Goal: Task Accomplishment & Management: Manage account settings

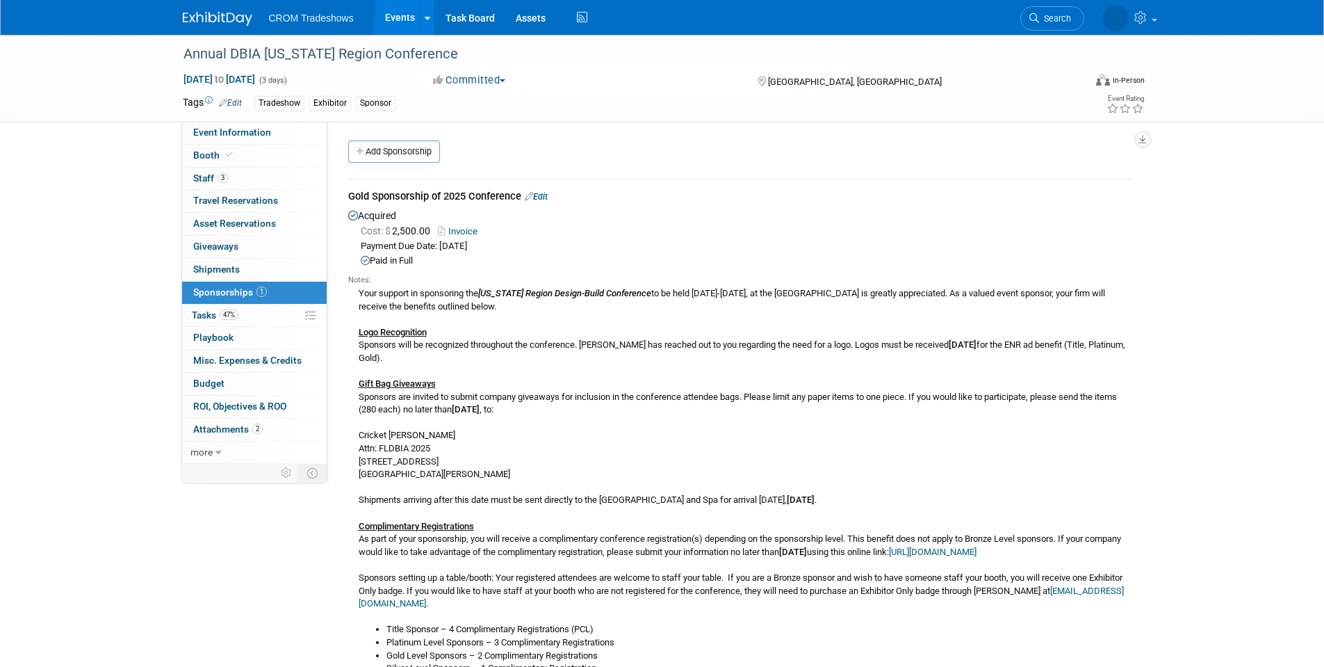
click at [410, 20] on link "Events" at bounding box center [400, 17] width 51 height 35
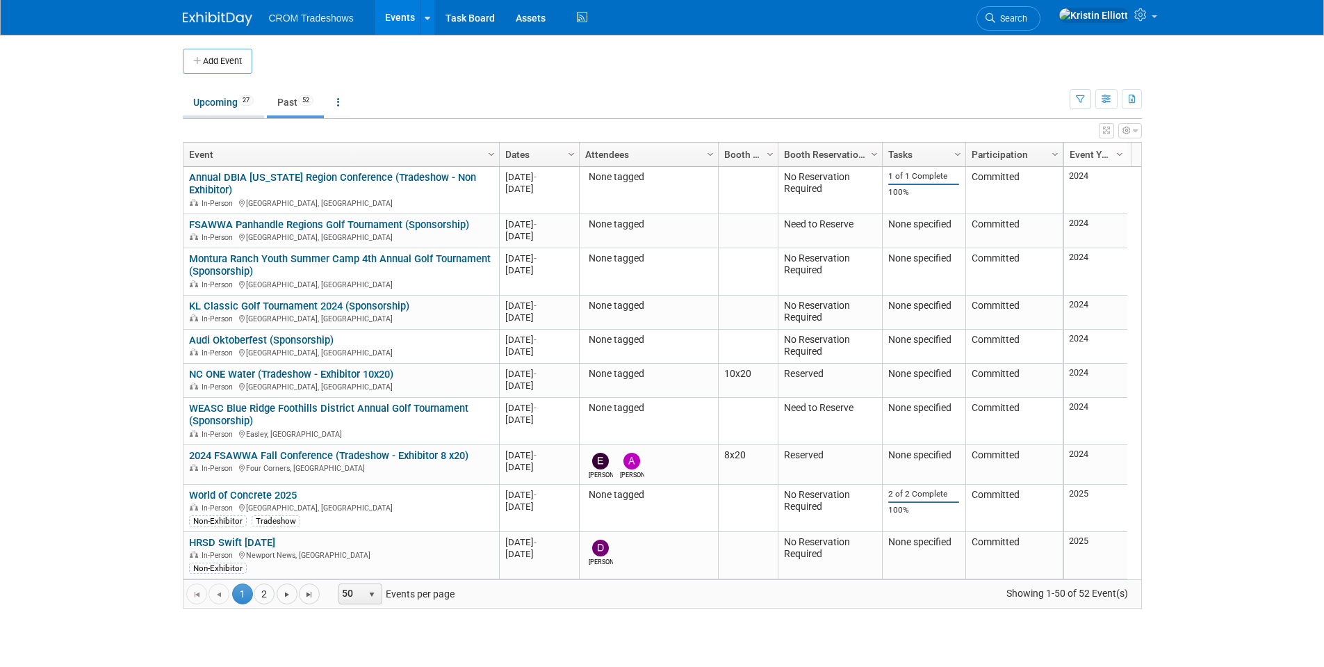
click at [239, 92] on link "Upcoming 27" at bounding box center [223, 102] width 81 height 26
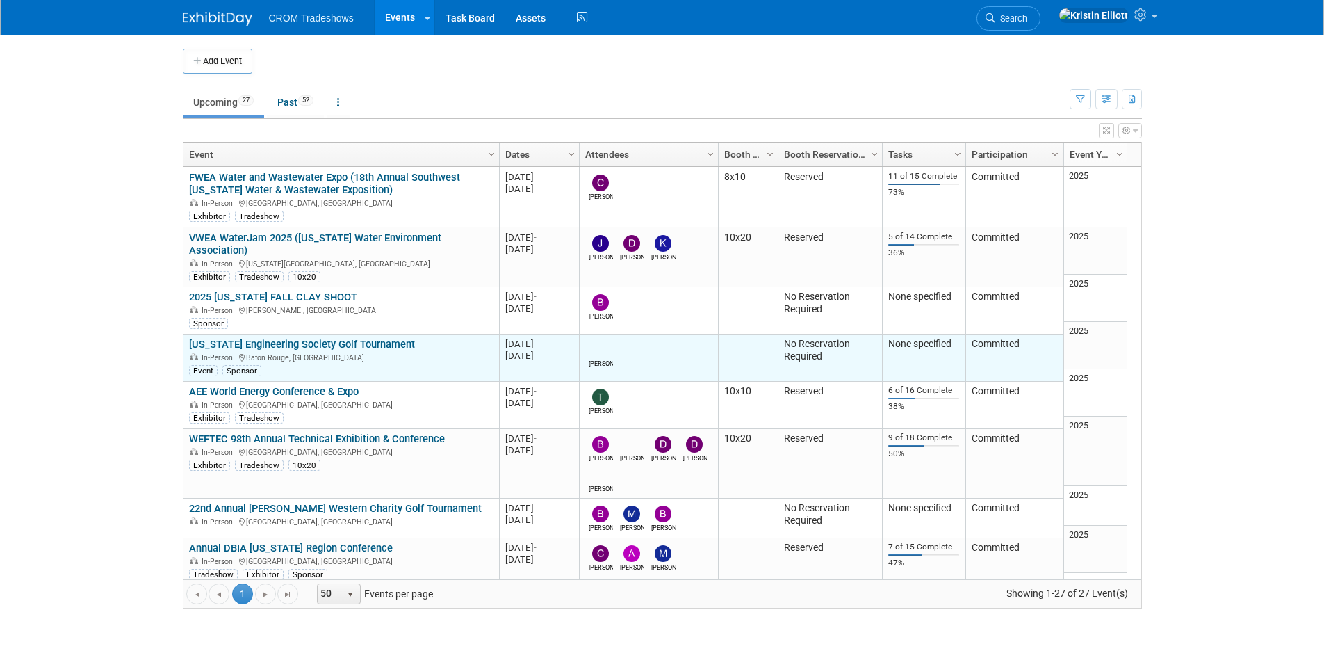
click at [320, 338] on link "[US_STATE] Engineering Society Golf Tournament" at bounding box center [302, 344] width 226 height 13
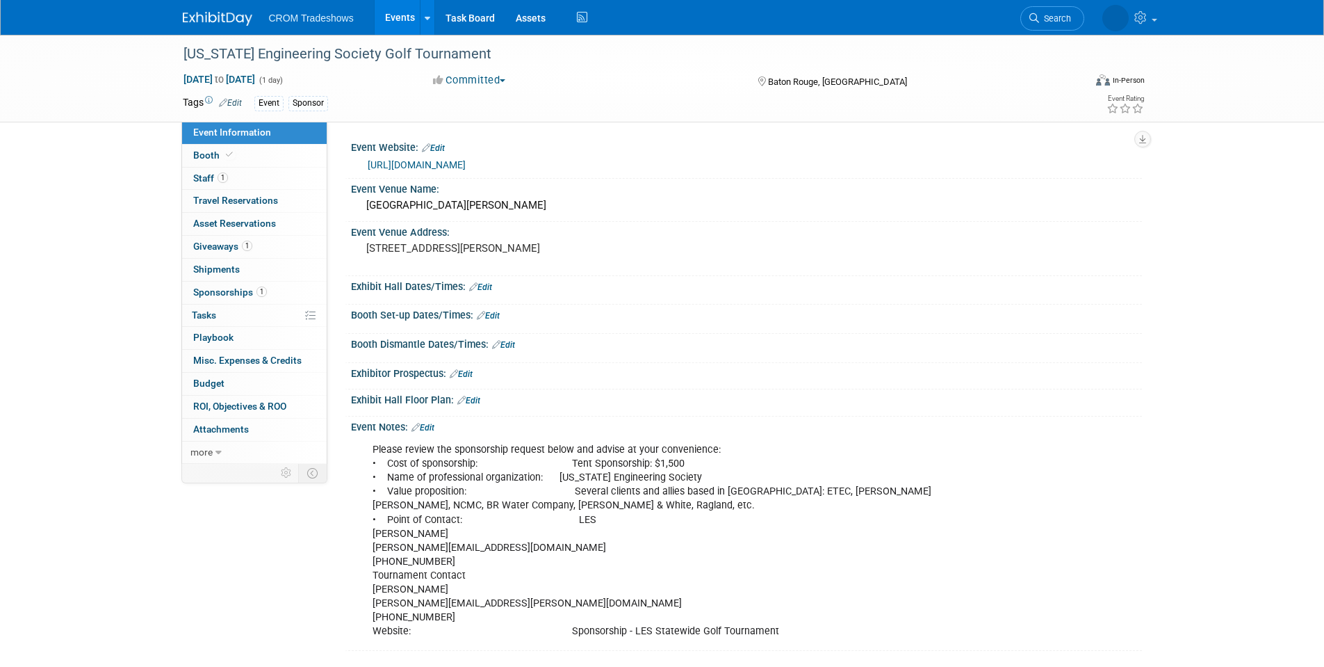
click at [396, 17] on link "Events" at bounding box center [400, 17] width 51 height 35
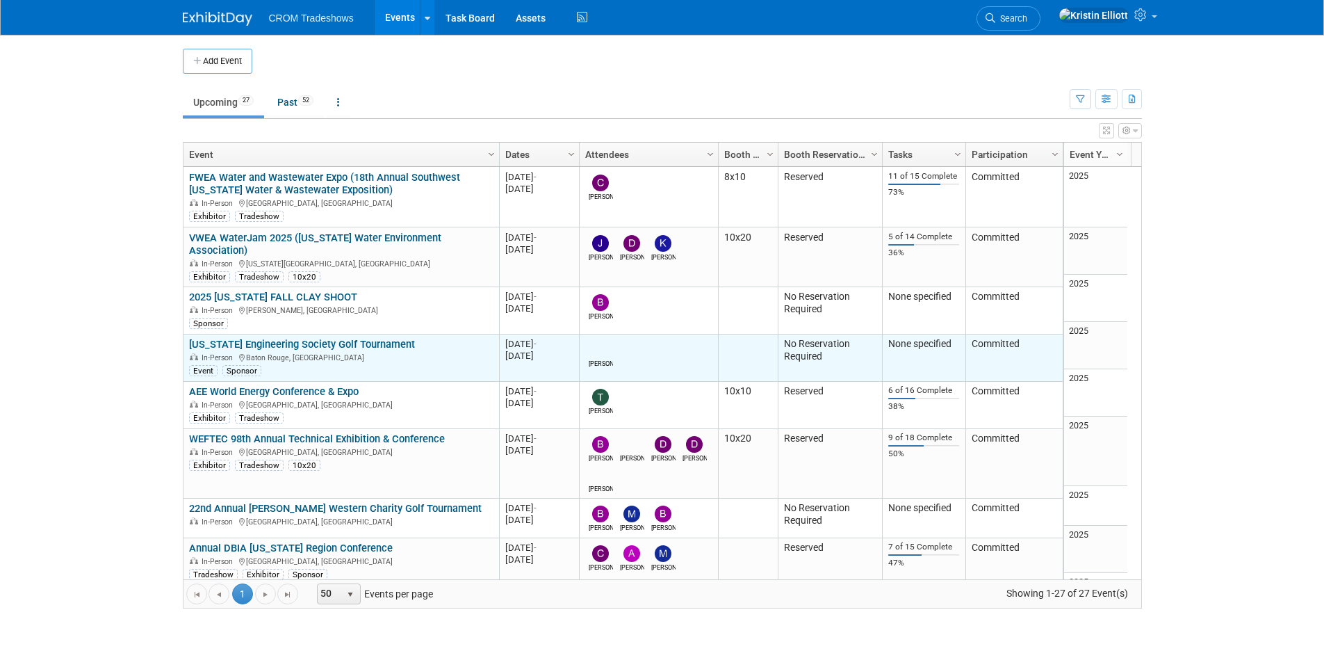
click at [365, 338] on link "[US_STATE] Engineering Society Golf Tournament" at bounding box center [302, 344] width 226 height 13
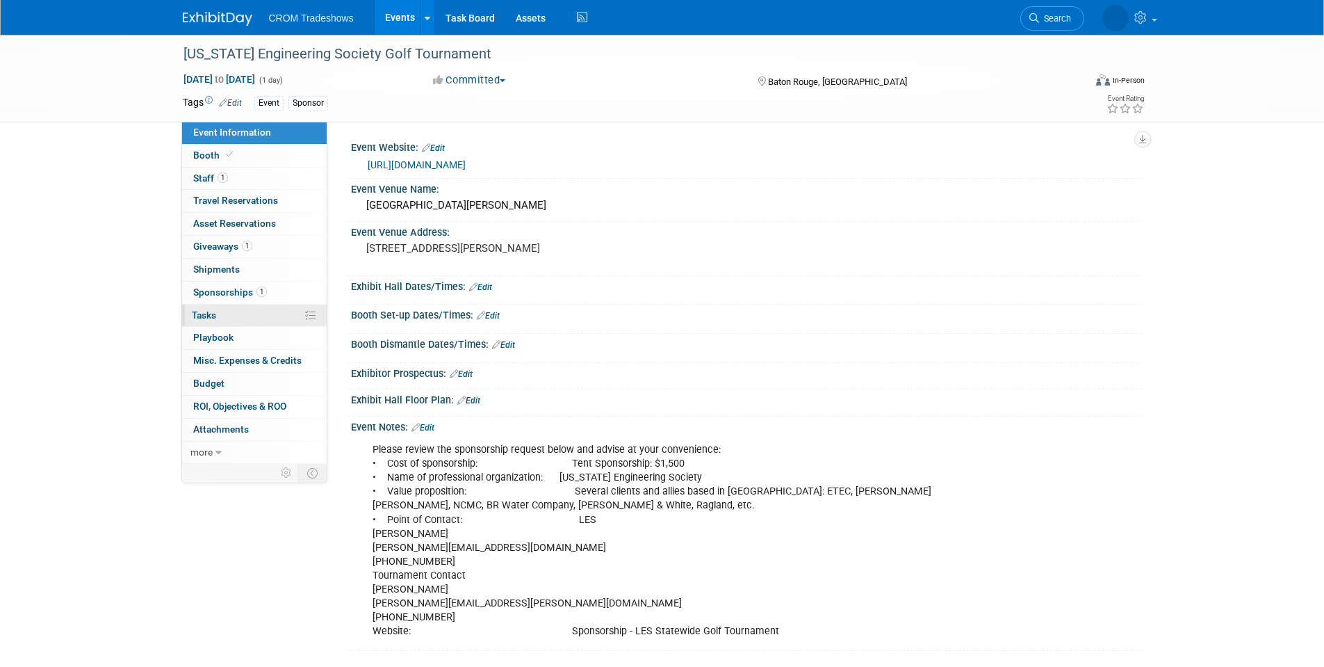
click at [227, 313] on link "0% Tasks 0%" at bounding box center [254, 315] width 145 height 22
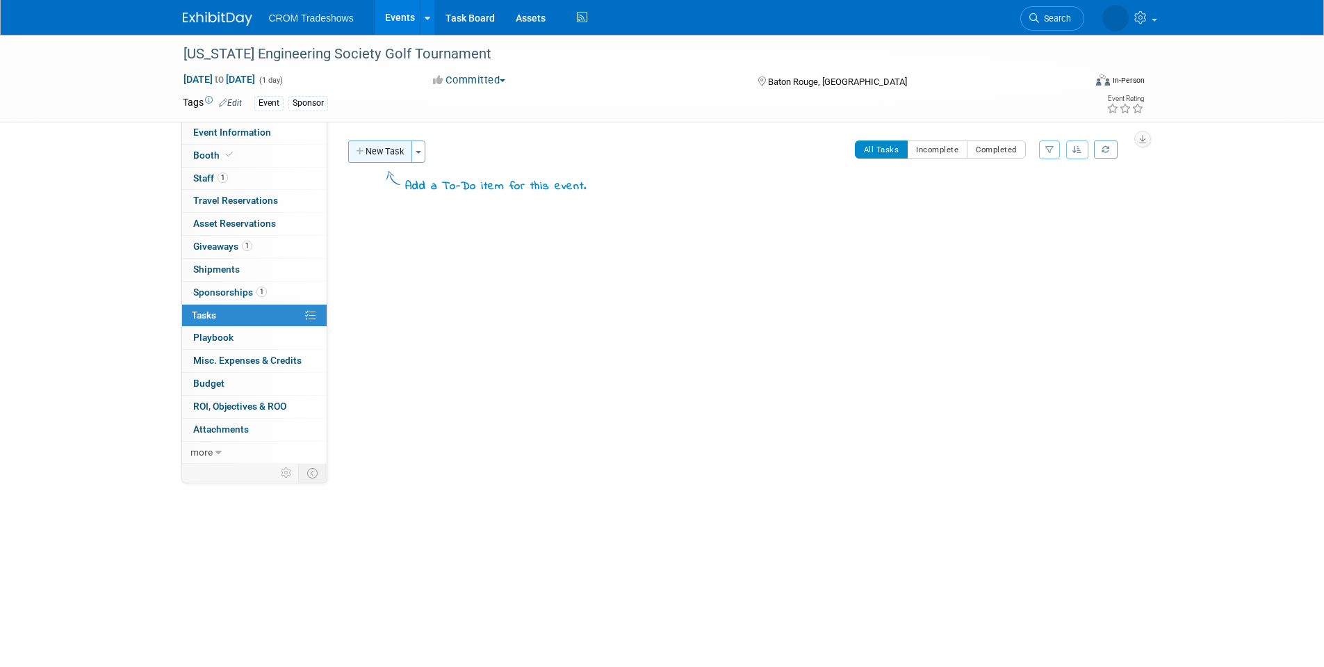
click at [398, 154] on button "New Task" at bounding box center [380, 151] width 64 height 22
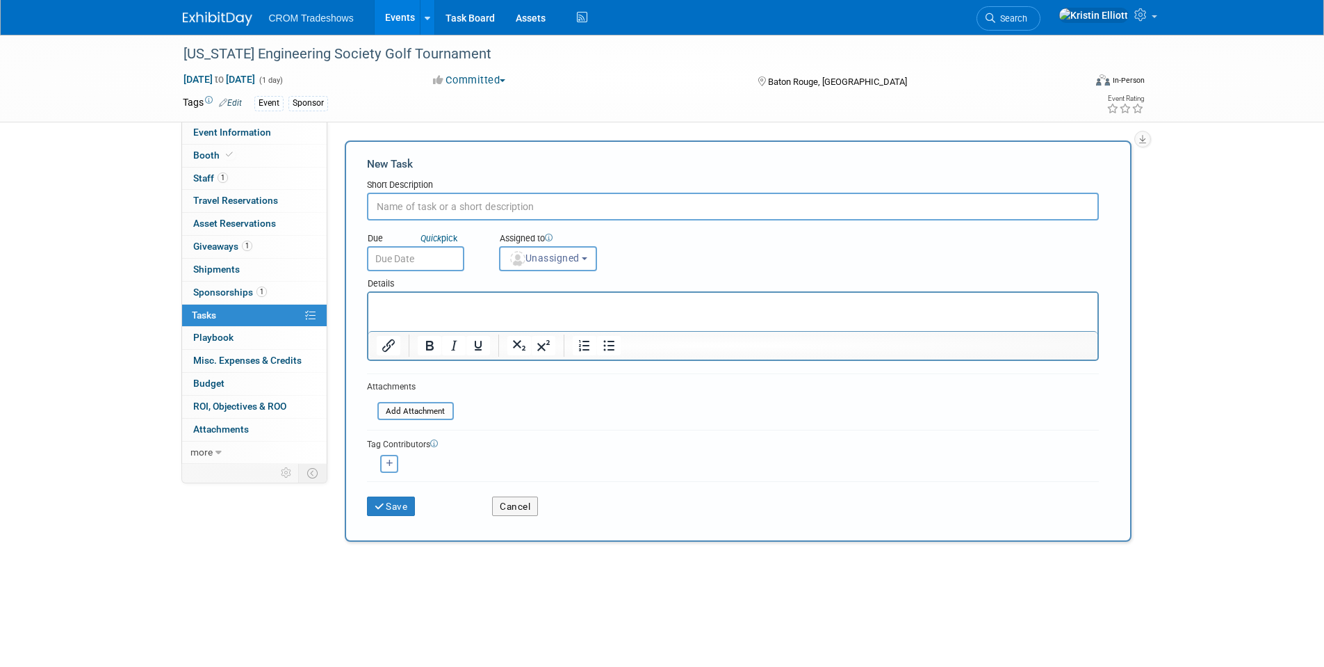
click at [426, 197] on input "text" at bounding box center [733, 207] width 732 height 28
click at [427, 206] on input "text" at bounding box center [733, 207] width 732 height 28
type input "Order YETI Cooler and send to Alan's home"
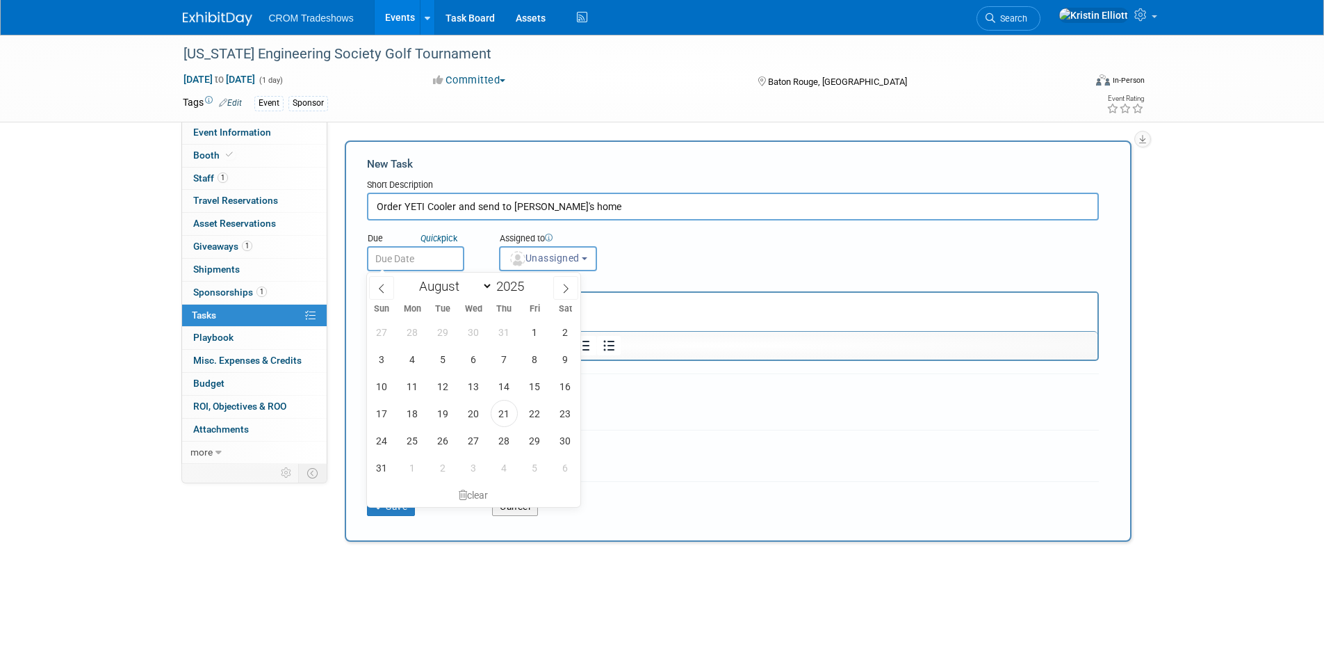
click at [423, 259] on input "text" at bounding box center [415, 258] width 97 height 25
click at [477, 443] on span "27" at bounding box center [473, 440] width 27 height 27
type input "Aug 27, 2025"
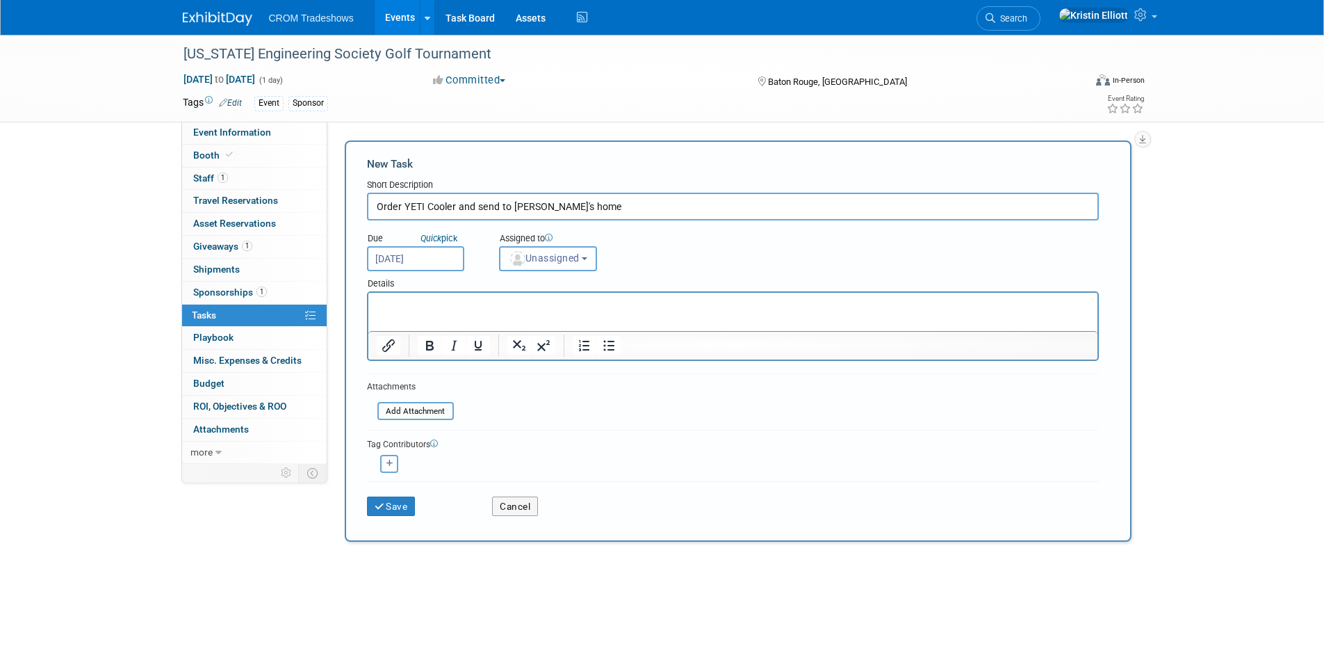
click at [548, 265] on button "Unassigned" at bounding box center [548, 258] width 99 height 25
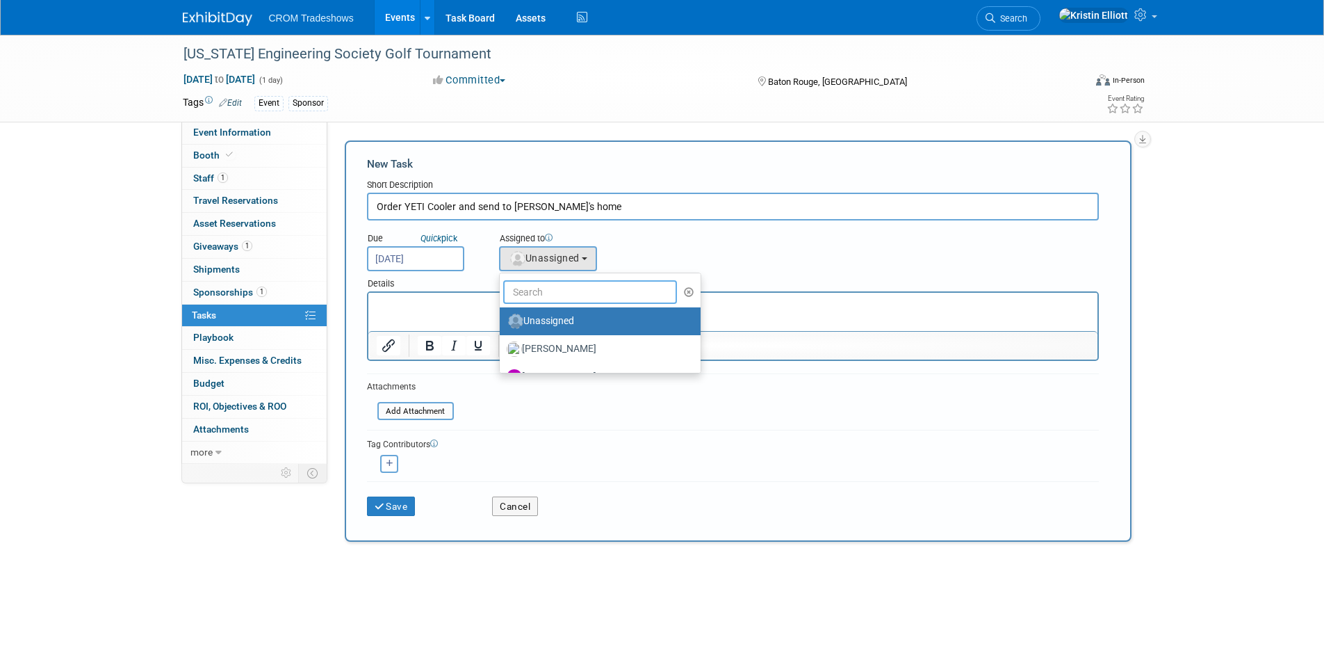
click at [551, 299] on input "text" at bounding box center [590, 292] width 174 height 24
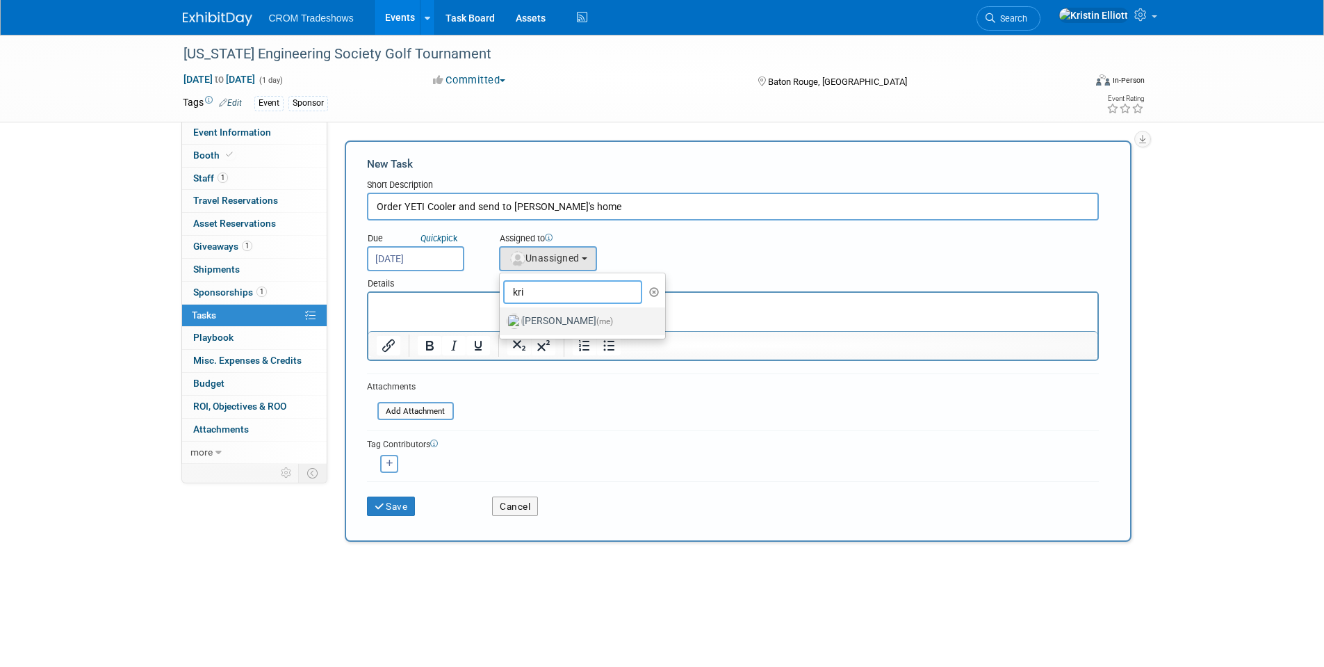
type input "kri"
click at [546, 323] on label "Kristin Elliott (me)" at bounding box center [579, 321] width 145 height 22
click at [502, 323] on input "Kristin Elliott (me)" at bounding box center [497, 319] width 9 height 9
select select "c7cb0e95-543d-4e4d-b4da-bb7f35f654a4"
click at [502, 312] on html at bounding box center [732, 302] width 729 height 19
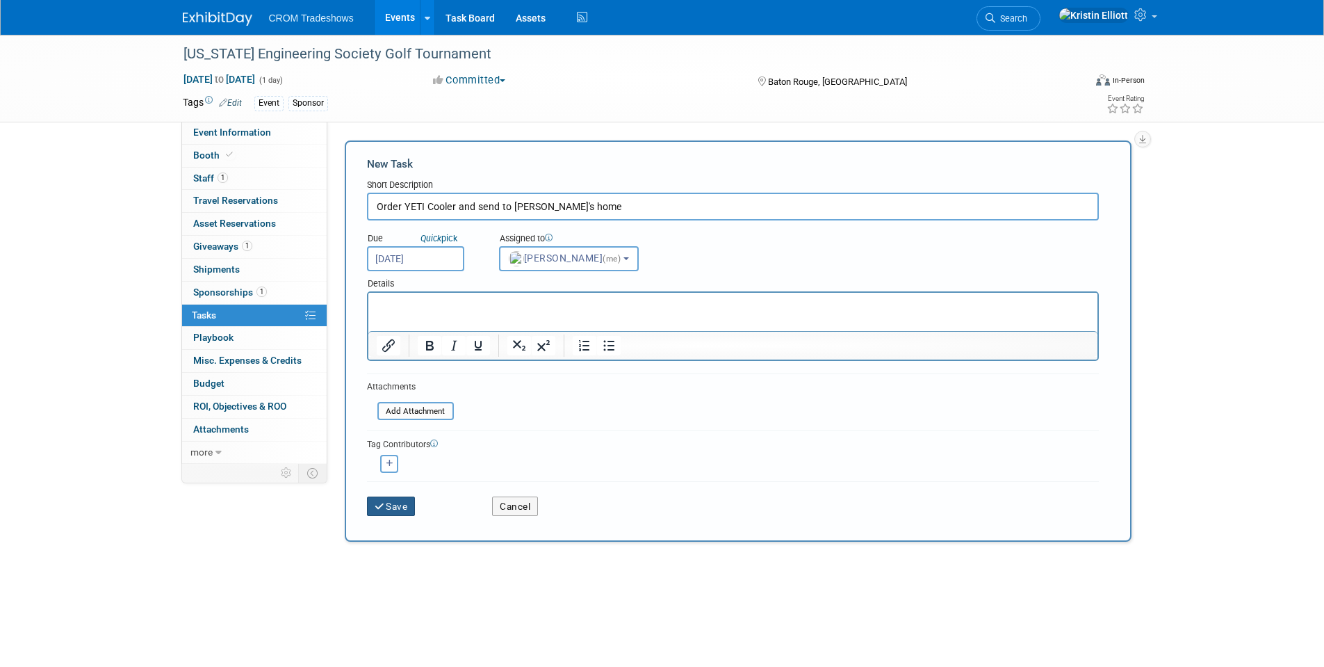
click at [393, 507] on button "Save" at bounding box center [391, 505] width 49 height 19
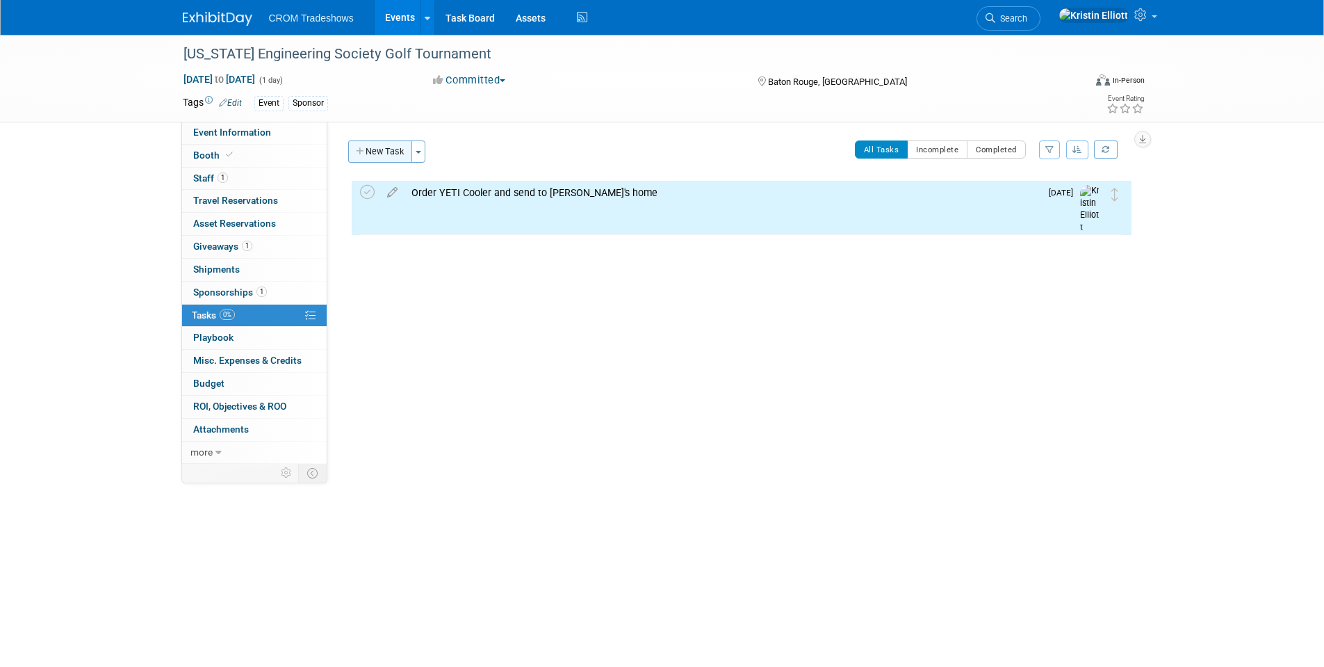
click at [386, 154] on button "New Task" at bounding box center [380, 151] width 64 height 22
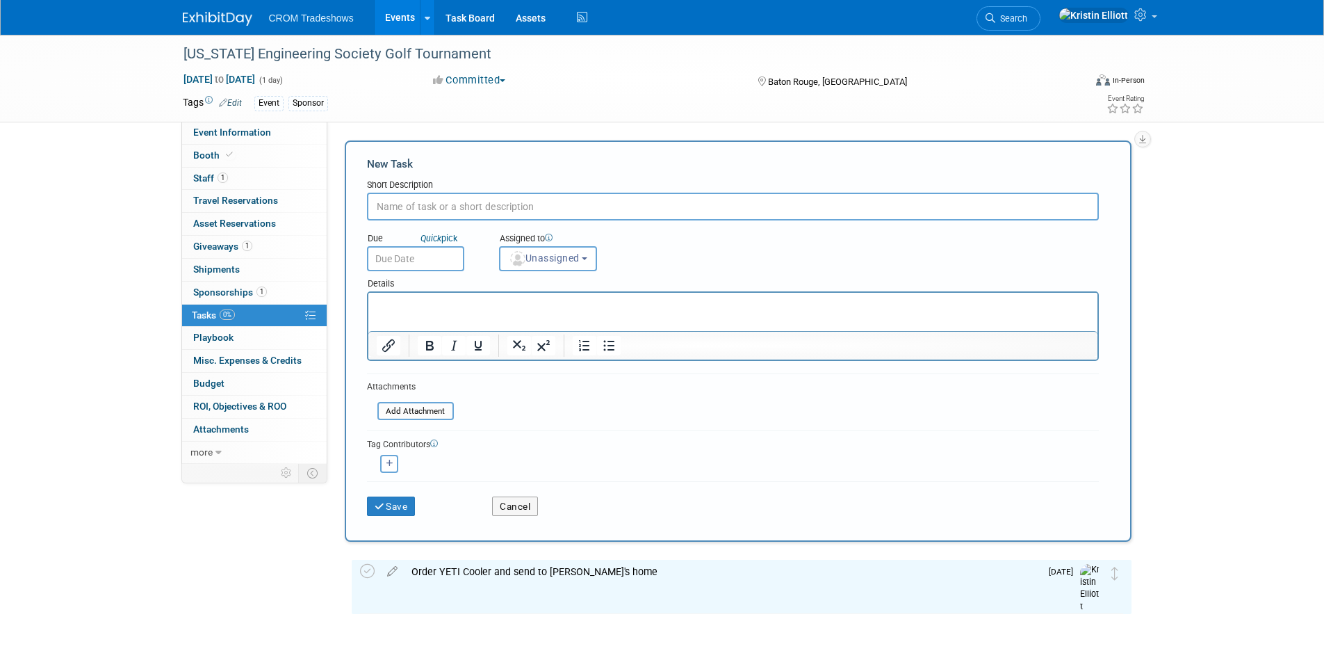
click at [405, 209] on input "text" at bounding box center [733, 207] width 732 height 28
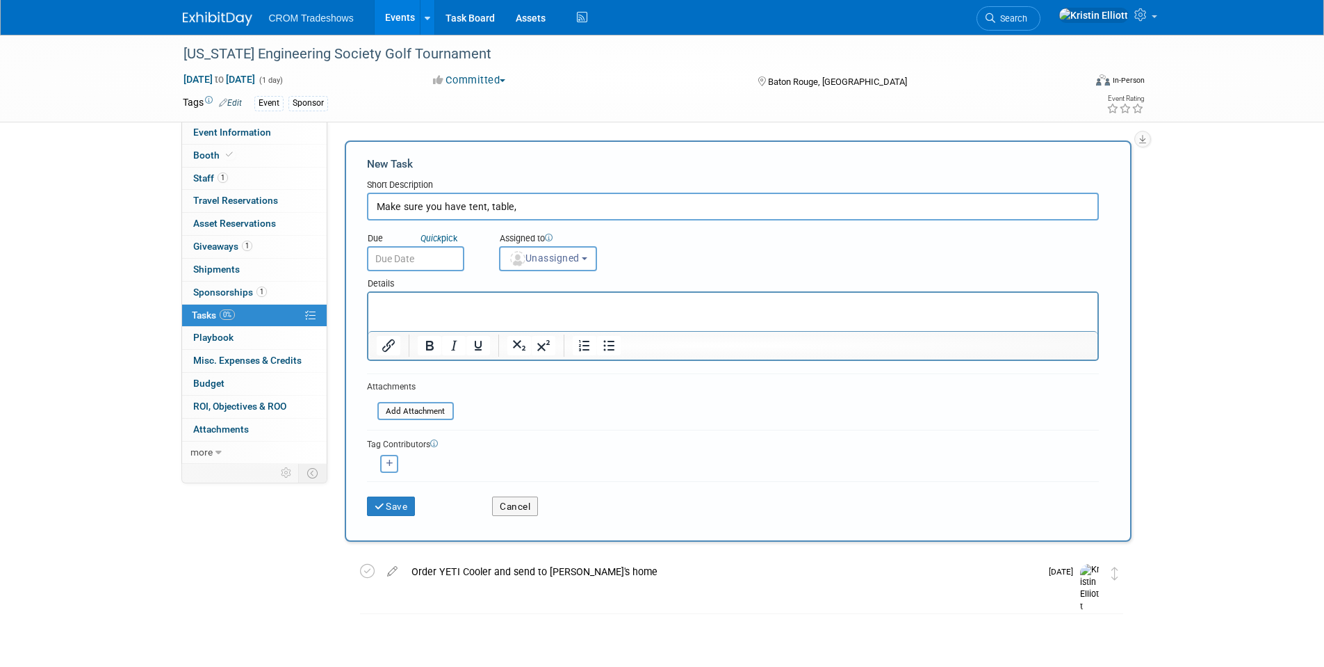
click at [1209, 236] on div "Louisiana Engineering Society Golf Tournament Sep 15, 2025 to Sep 15, 2025 (1 d…" at bounding box center [662, 372] width 1324 height 675
click at [561, 215] on input "Make sure you have tent, table," at bounding box center [733, 207] width 732 height 28
type input "Make sure you have tent, table, garbage bags, etc."
click at [403, 507] on button "Save" at bounding box center [391, 505] width 49 height 19
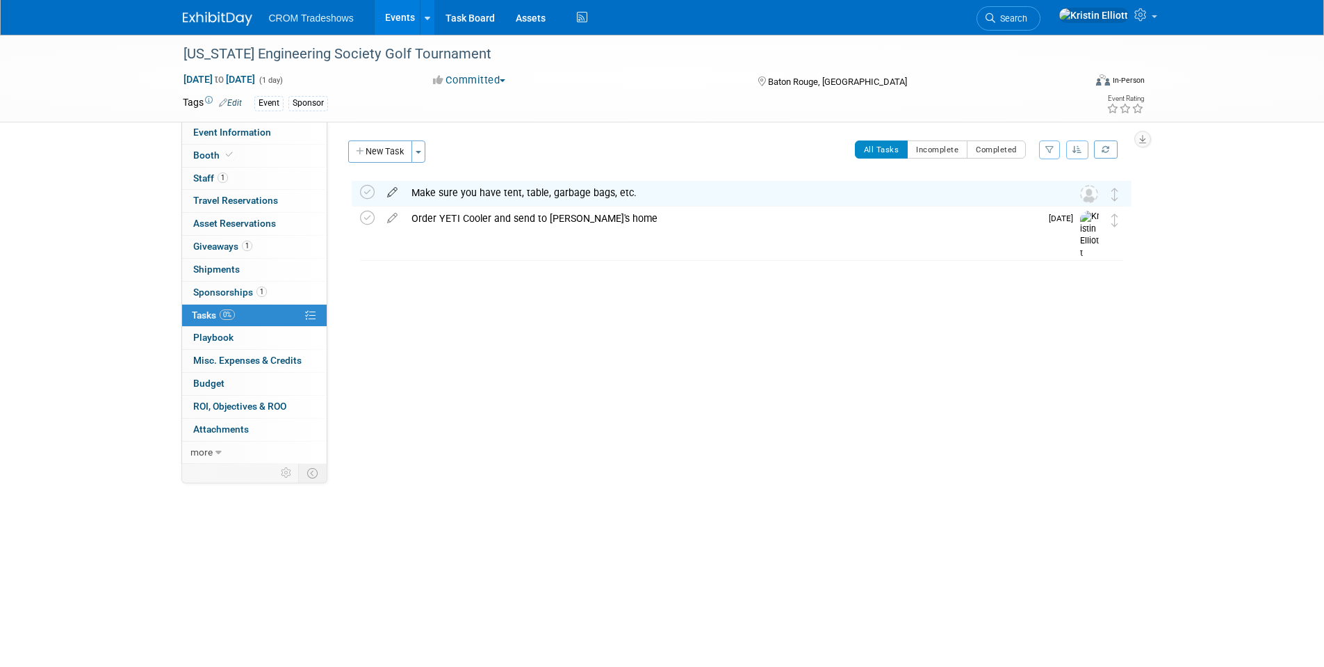
click at [395, 188] on icon at bounding box center [392, 189] width 24 height 17
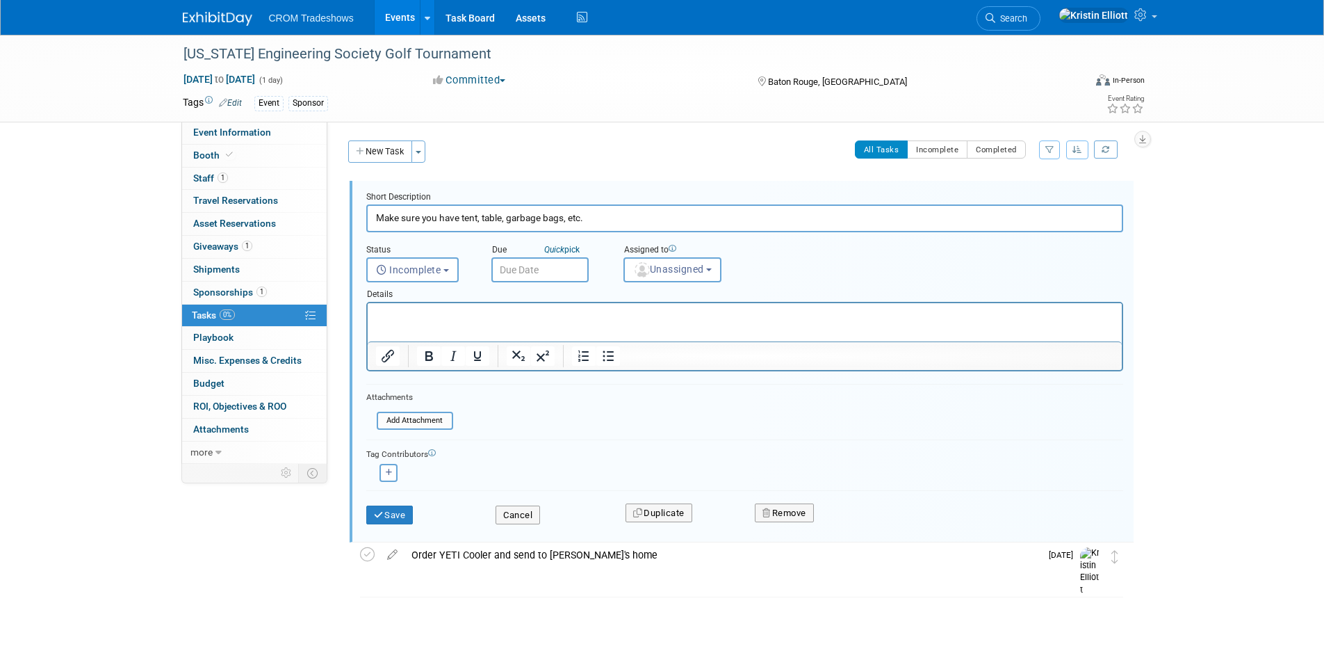
click at [537, 271] on input "text" at bounding box center [539, 269] width 97 height 25
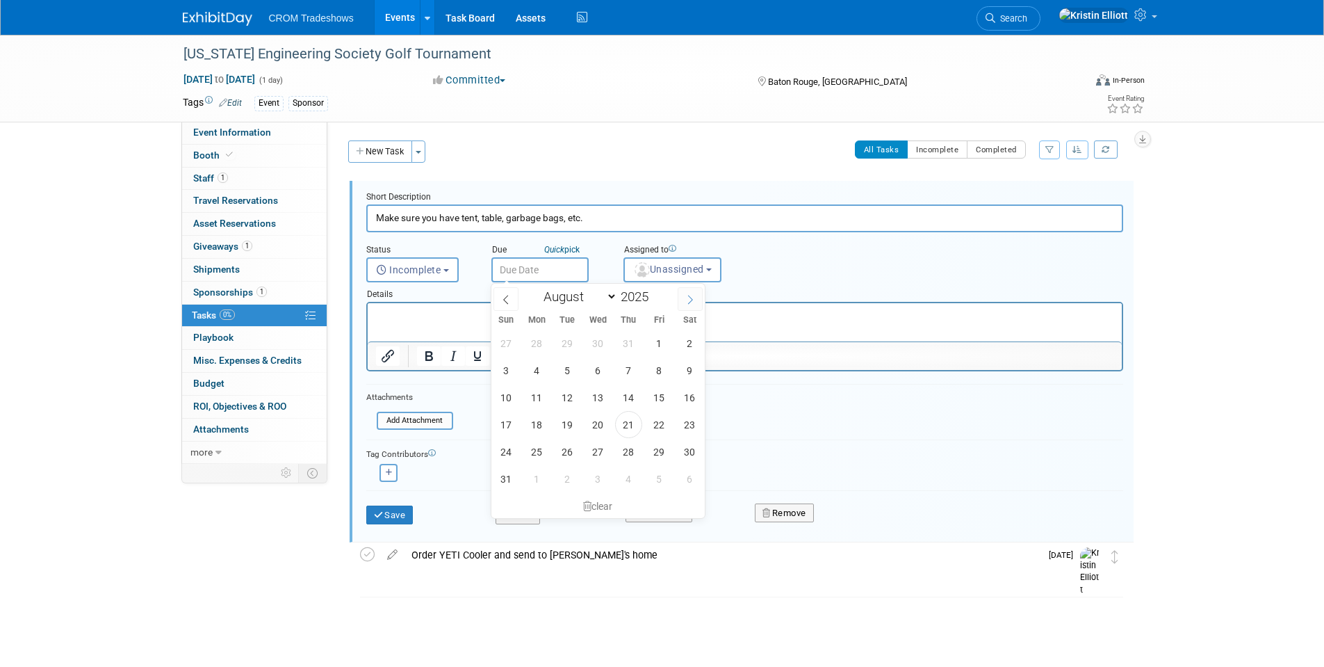
click at [687, 295] on icon at bounding box center [690, 300] width 10 height 10
select select "8"
click at [534, 398] on span "15" at bounding box center [536, 397] width 27 height 27
type input "[DATE]"
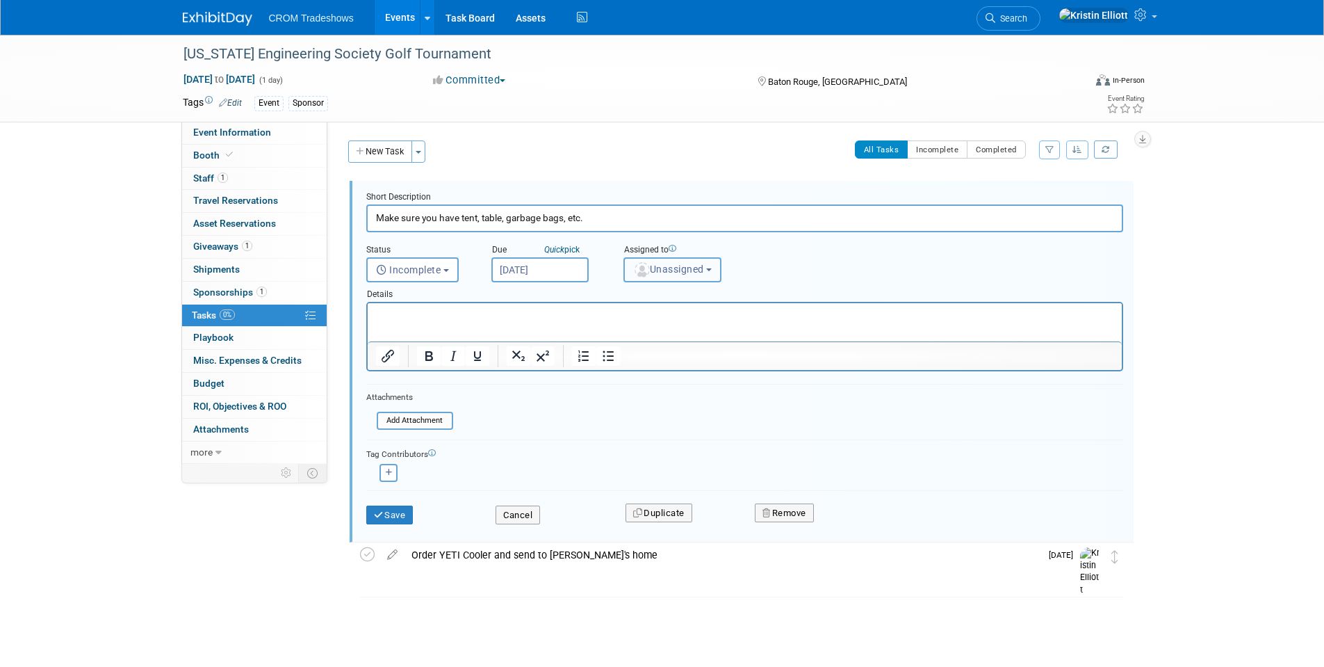
click at [676, 272] on span "Unassigned" at bounding box center [668, 268] width 71 height 11
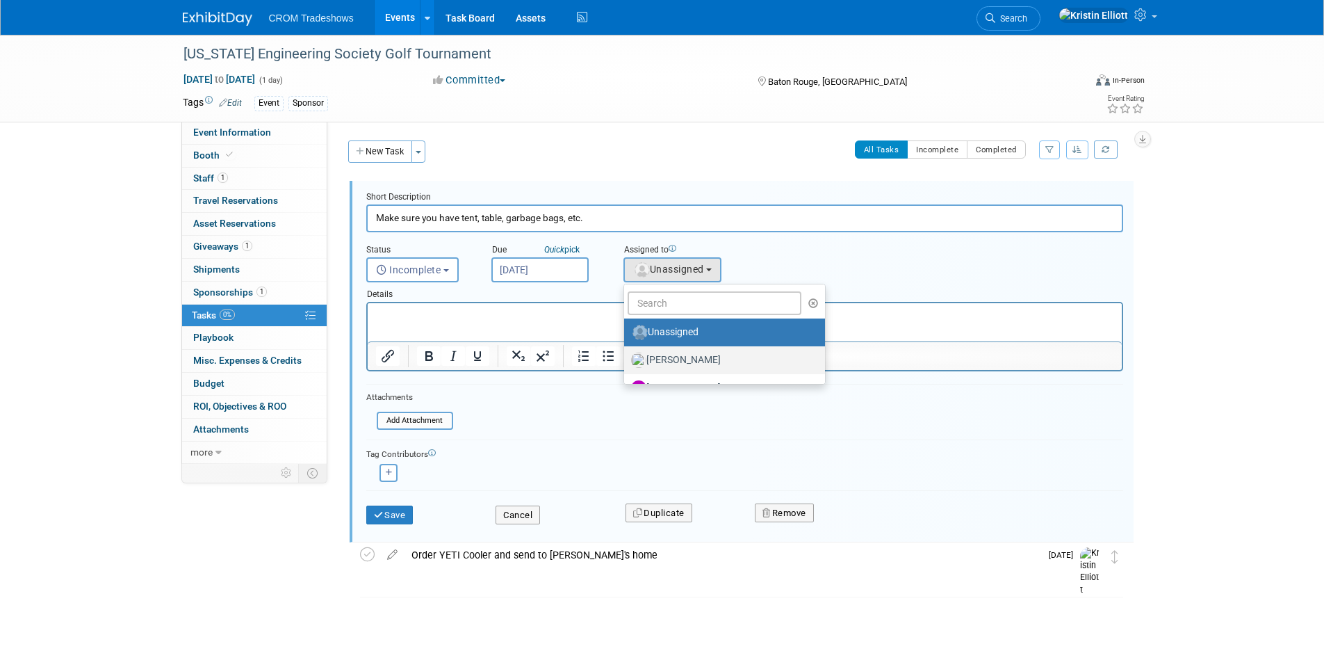
click at [673, 357] on label "Alan Raymond" at bounding box center [721, 360] width 180 height 22
click at [626, 357] on input "Alan Raymond" at bounding box center [621, 358] width 9 height 9
select select "7145d887-a41e-4d70-bf4d-c0d7c7365382"
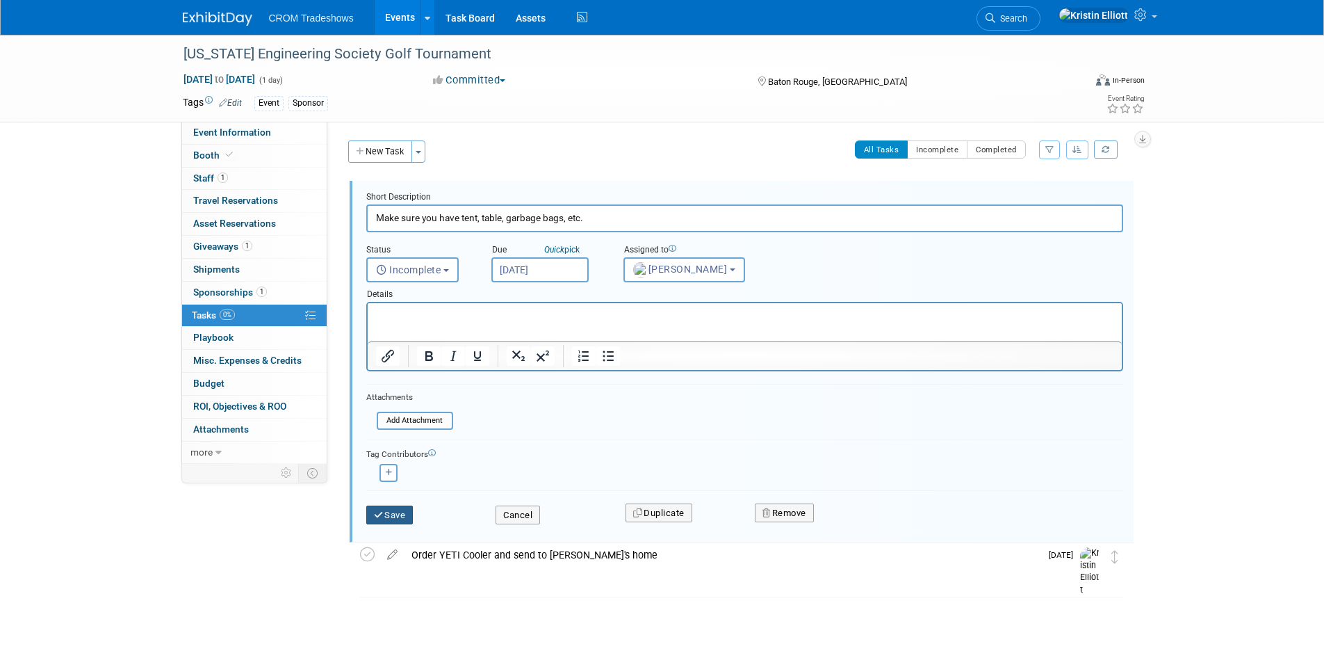
click at [407, 514] on button "Save" at bounding box center [389, 514] width 47 height 19
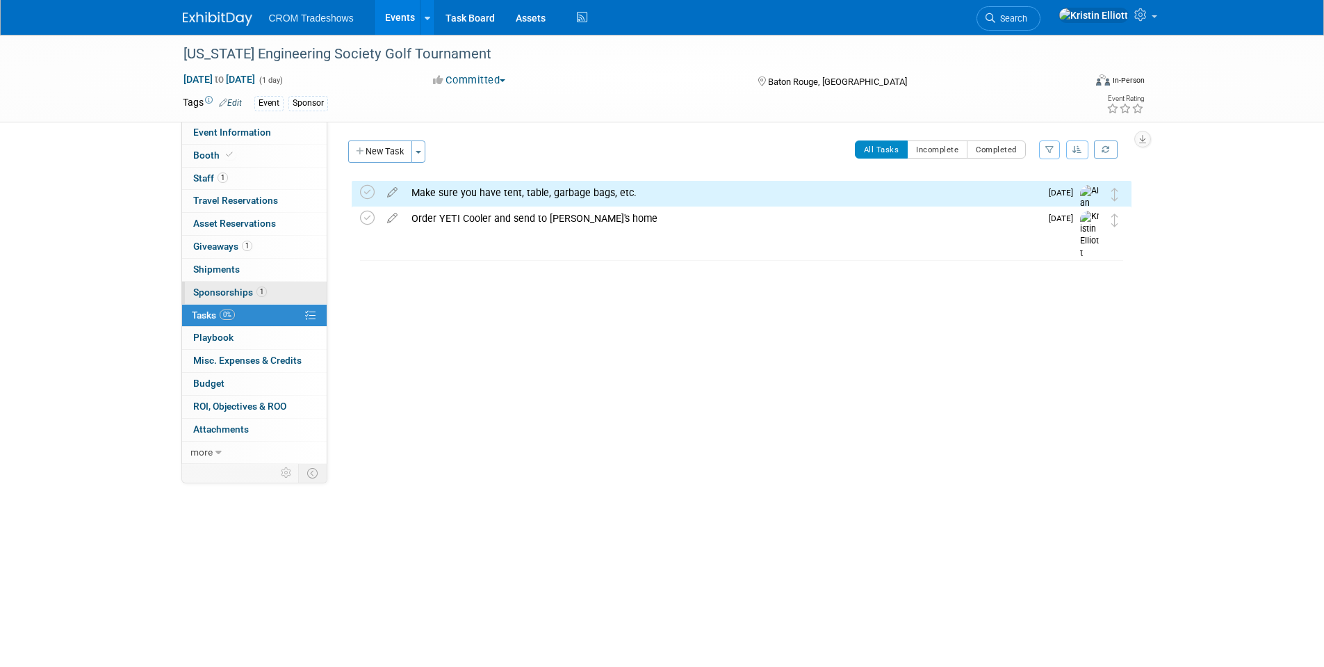
click at [261, 297] on link "1 Sponsorships 1" at bounding box center [254, 292] width 145 height 22
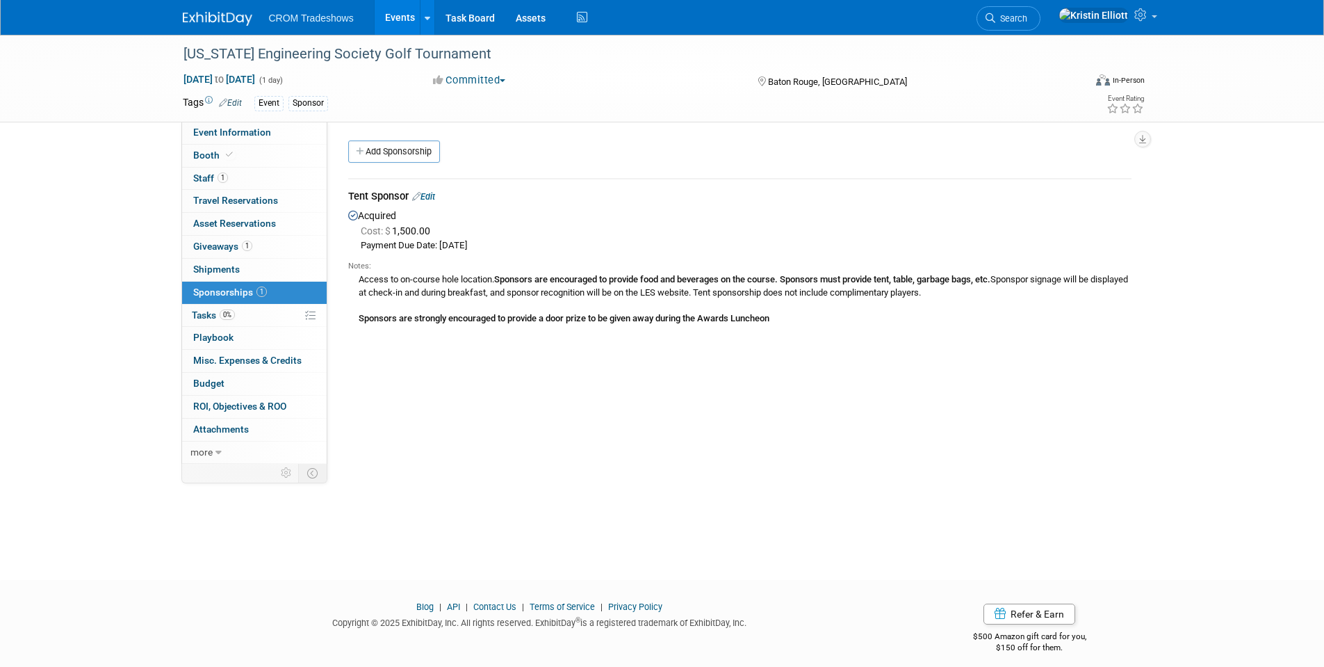
click at [466, 304] on div "Access to on-course hole location. Sponsors are encouraged to provide food and …" at bounding box center [739, 298] width 783 height 53
click at [621, 291] on div "Access to on-course hole location. Sponsors are encouraged to provide food and …" at bounding box center [739, 298] width 783 height 53
click at [797, 305] on div "Access to on-course hole location. Sponsors are encouraged to provide food and …" at bounding box center [739, 298] width 783 height 53
click at [789, 313] on div "Access to on-course hole location. Sponsors are encouraged to provide food and …" at bounding box center [739, 298] width 783 height 53
click at [784, 318] on div "Access to on-course hole location. Sponsors are encouraged to provide food and …" at bounding box center [739, 298] width 783 height 53
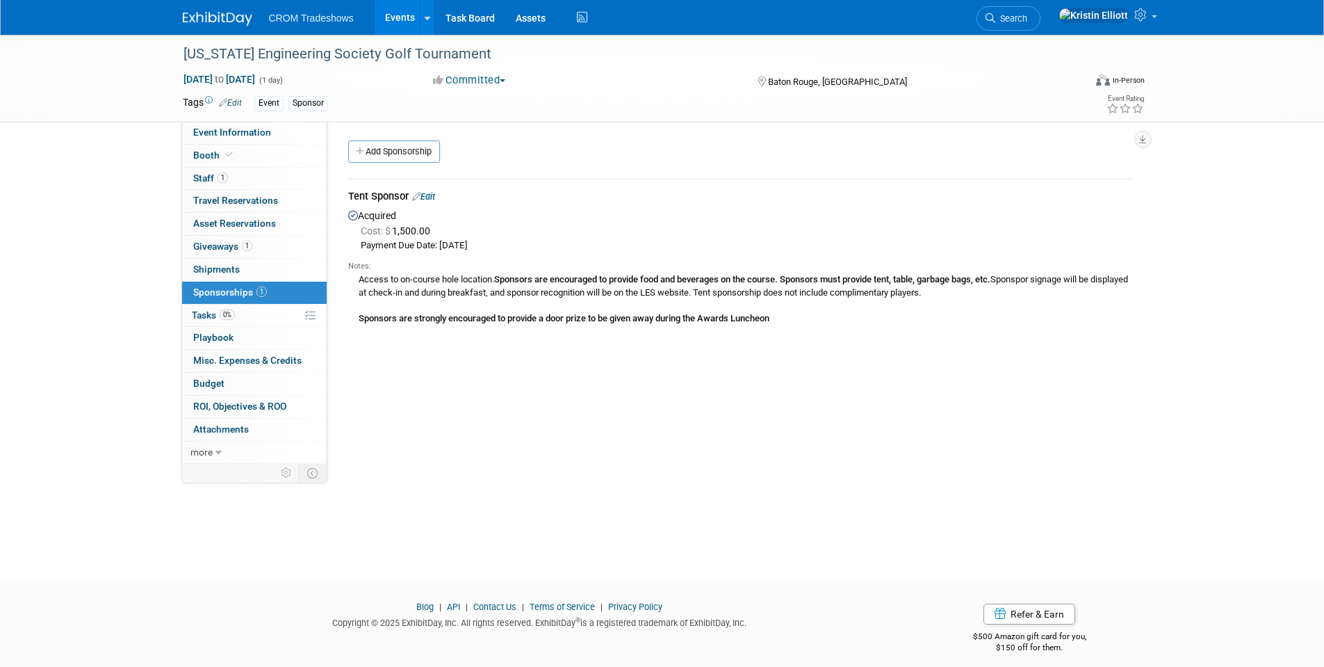
click at [784, 318] on div "Access to on-course hole location. Sponsors are encouraged to provide food and …" at bounding box center [739, 298] width 783 height 53
click at [780, 320] on div "Access to on-course hole location. Sponsors are encouraged to provide food and …" at bounding box center [739, 298] width 783 height 53
click at [769, 316] on b "Sponsors are strongly encouraged to provide a door prize to be given away durin…" at bounding box center [564, 318] width 411 height 10
drag, startPoint x: 775, startPoint y: 316, endPoint x: 742, endPoint y: 316, distance: 32.7
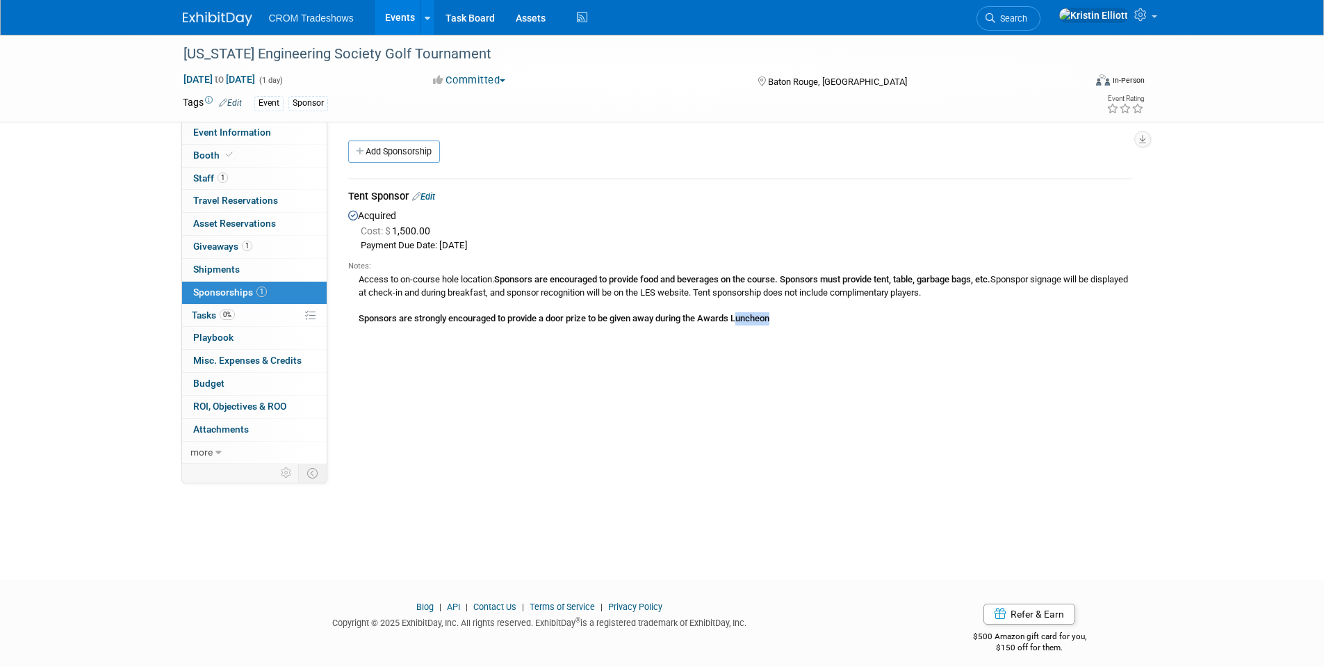
click at [742, 316] on b "Sponsors are strongly encouraged to provide a door prize to be given away durin…" at bounding box center [564, 318] width 411 height 10
click at [771, 296] on div "Access to on-course hole location. Sponsors are encouraged to provide food and …" at bounding box center [739, 298] width 783 height 53
click at [971, 290] on div "Access to on-course hole location. Sponsors are encouraged to provide food and …" at bounding box center [739, 298] width 783 height 53
drag, startPoint x: 976, startPoint y: 290, endPoint x: 345, endPoint y: 277, distance: 630.5
click at [345, 277] on div "Tent Sponsor Edit Acquired Cost: $ 1,500.00 Payment Due Date: Aug 20, 2025 Note…" at bounding box center [740, 253] width 804 height 174
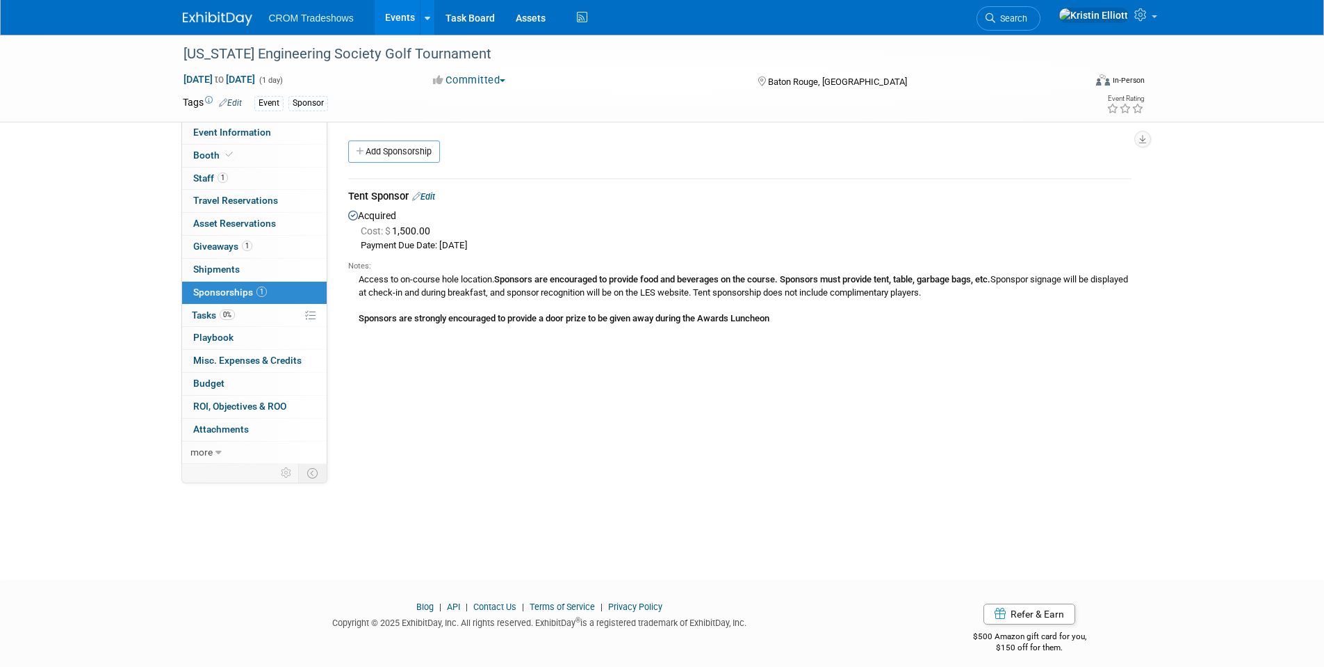
click at [400, 284] on div "Access to on-course hole location. Sponsors are encouraged to provide food and …" at bounding box center [739, 298] width 783 height 53
drag, startPoint x: 983, startPoint y: 296, endPoint x: 359, endPoint y: 278, distance: 624.4
click at [359, 278] on div "Access to on-course hole location. Sponsors are encouraged to provide food and …" at bounding box center [739, 298] width 783 height 53
copy div "Access to on-course hole location. Sponsors are encouraged to provide food and …"
click at [241, 318] on link "0% Tasks 0%" at bounding box center [254, 315] width 145 height 22
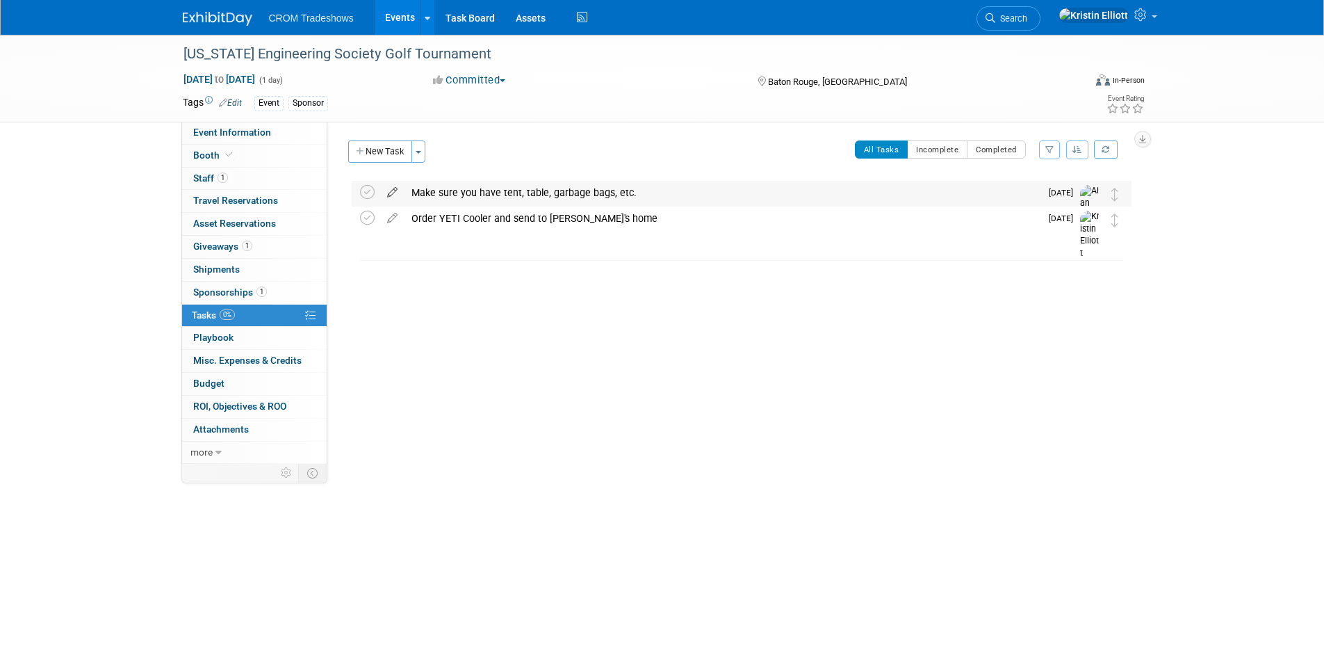
click at [393, 197] on icon at bounding box center [392, 189] width 24 height 17
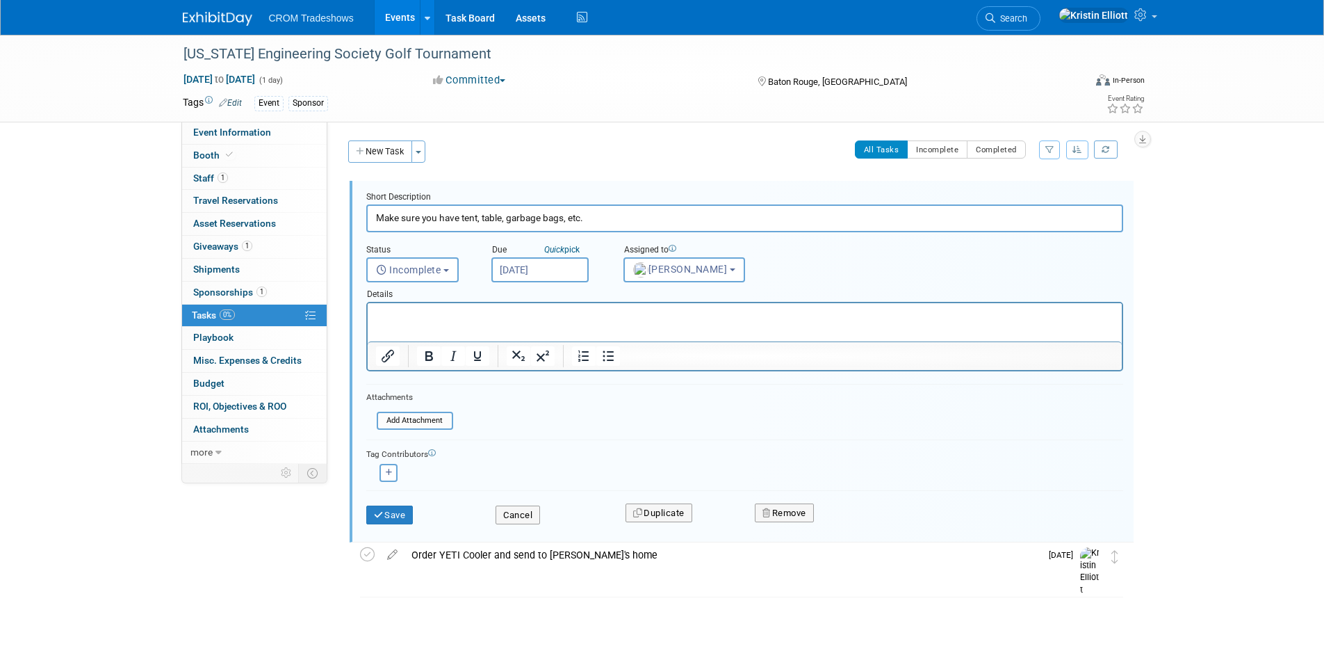
click at [440, 318] on p "Rich Text Area. Press ALT-0 for help." at bounding box center [744, 315] width 738 height 13
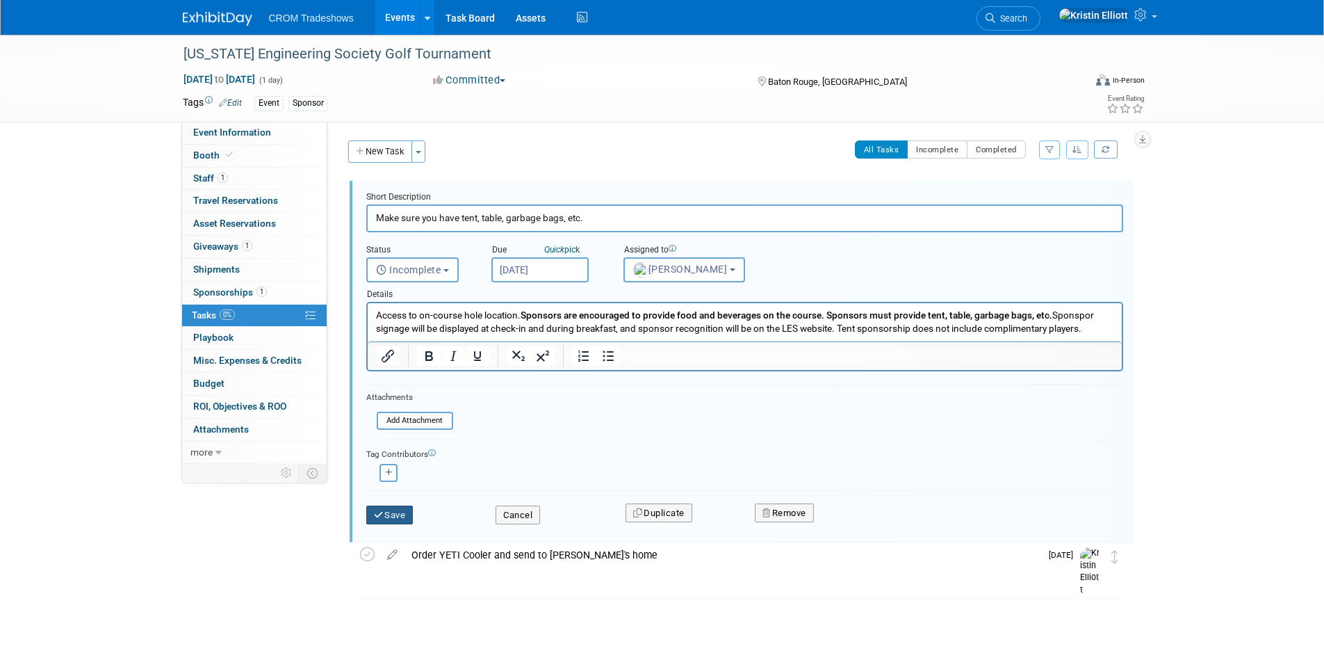
click at [387, 516] on button "Save" at bounding box center [389, 514] width 47 height 19
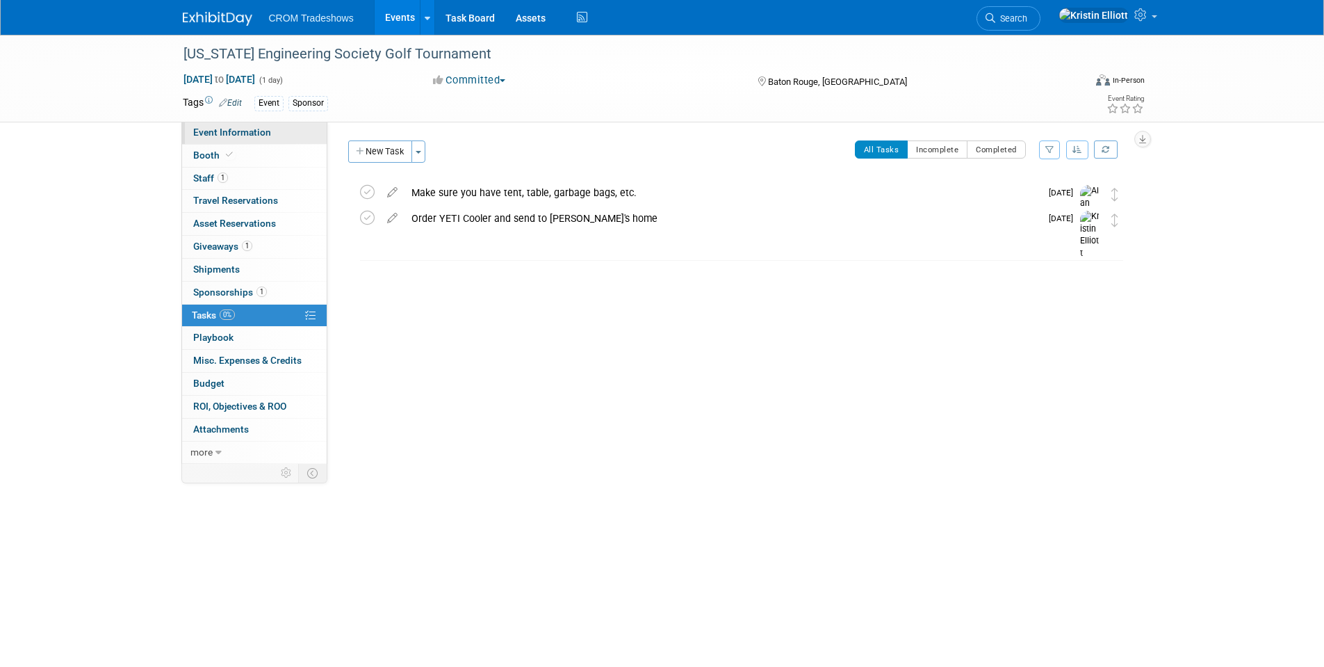
click at [229, 130] on span "Event Information" at bounding box center [232, 131] width 78 height 11
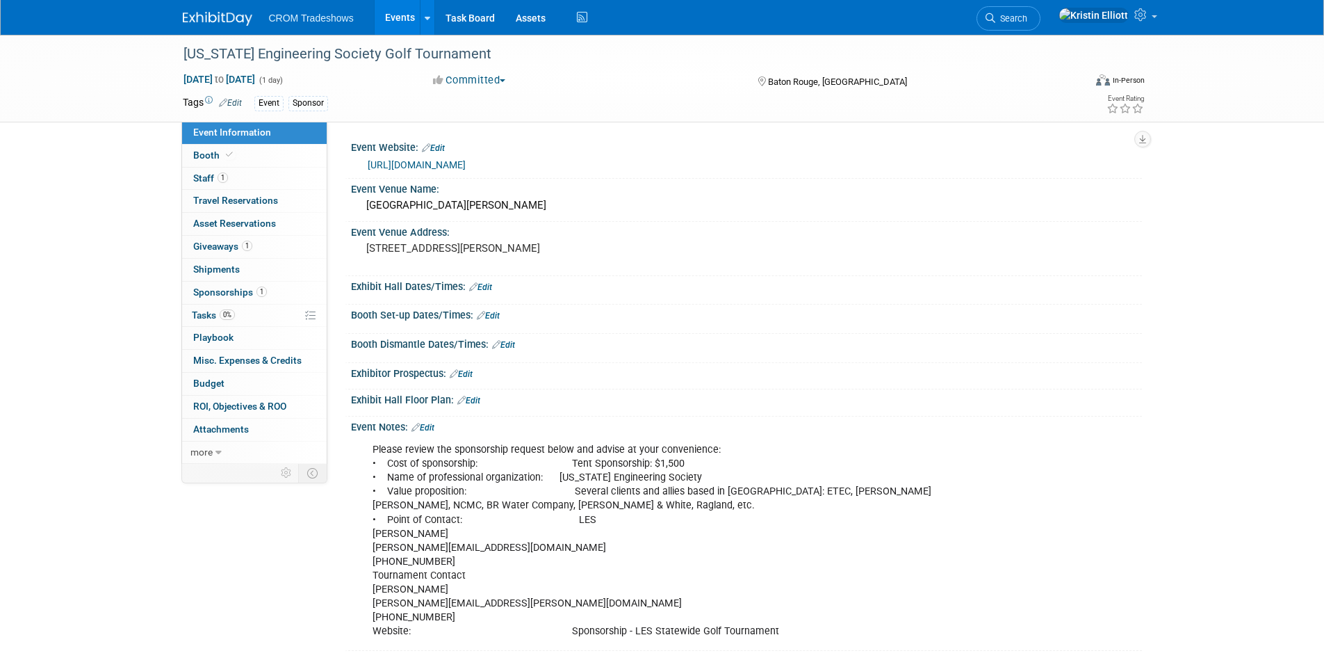
drag, startPoint x: 1186, startPoint y: 400, endPoint x: 1189, endPoint y: 356, distance: 44.6
click at [1186, 400] on div "Louisiana Engineering Society Golf Tournament Sep 15, 2025 to Sep 15, 2025 (1 d…" at bounding box center [662, 357] width 1324 height 644
click at [407, 93] on div "Tags Edit Event Sponsor" at bounding box center [582, 103] width 799 height 21
click at [403, 96] on div "Event Sponsor" at bounding box center [617, 103] width 727 height 15
click at [256, 131] on span "Event Information" at bounding box center [232, 131] width 78 height 11
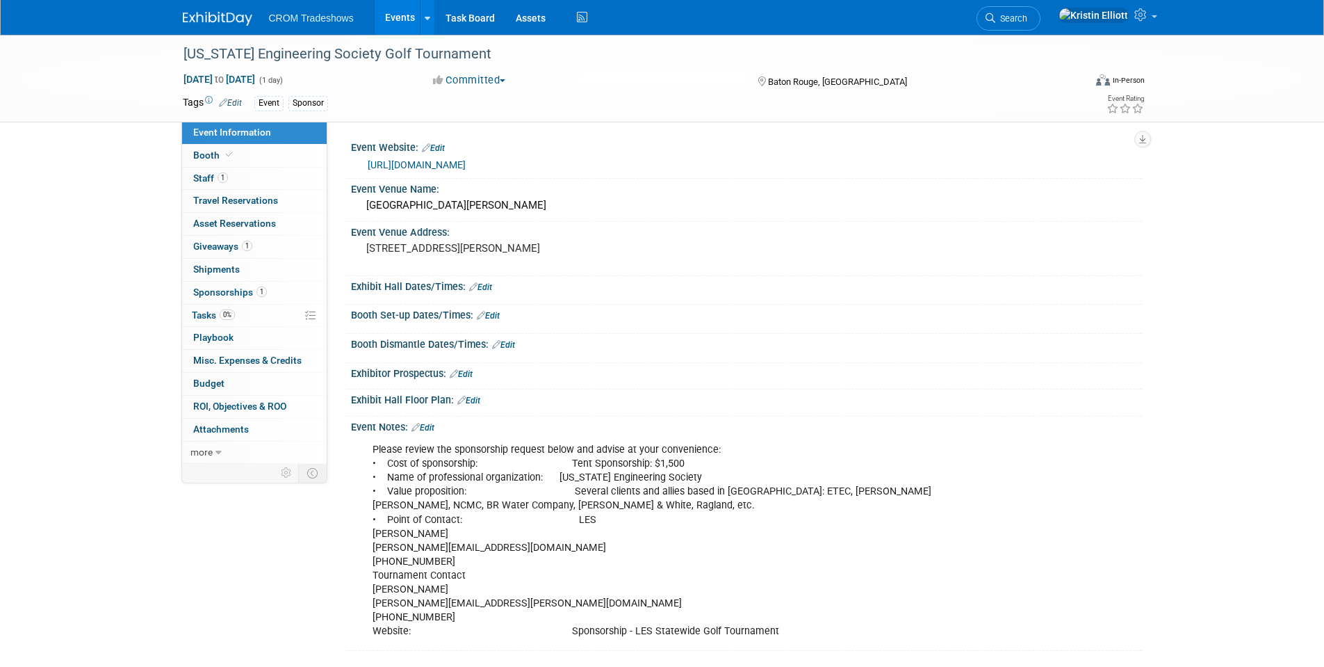
click at [254, 136] on span "Event Information" at bounding box center [232, 131] width 78 height 11
